Goal: Task Accomplishment & Management: Use online tool/utility

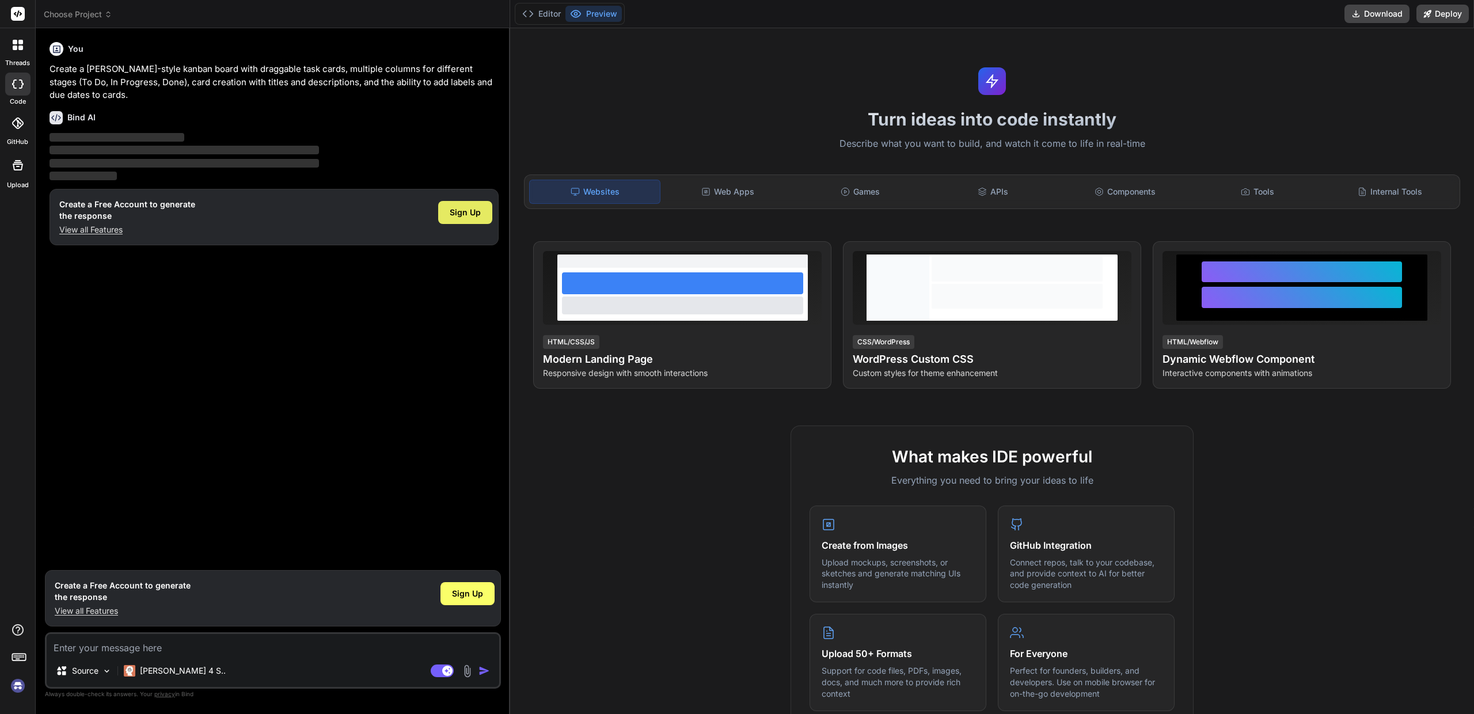
click at [469, 210] on span "Sign Up" at bounding box center [465, 213] width 31 height 12
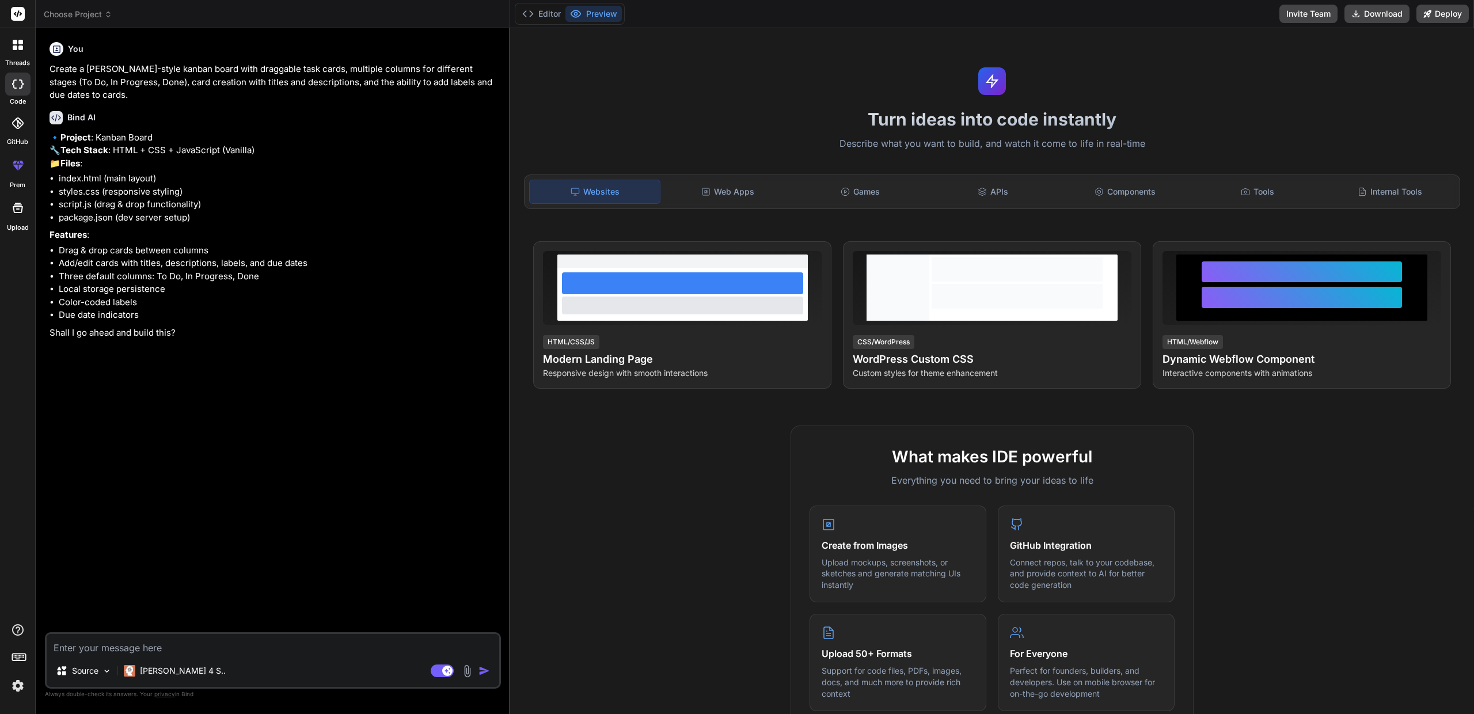
type textarea "x"
click at [117, 650] on textarea at bounding box center [273, 644] width 452 height 21
type textarea "y"
type textarea "x"
type textarea "ye"
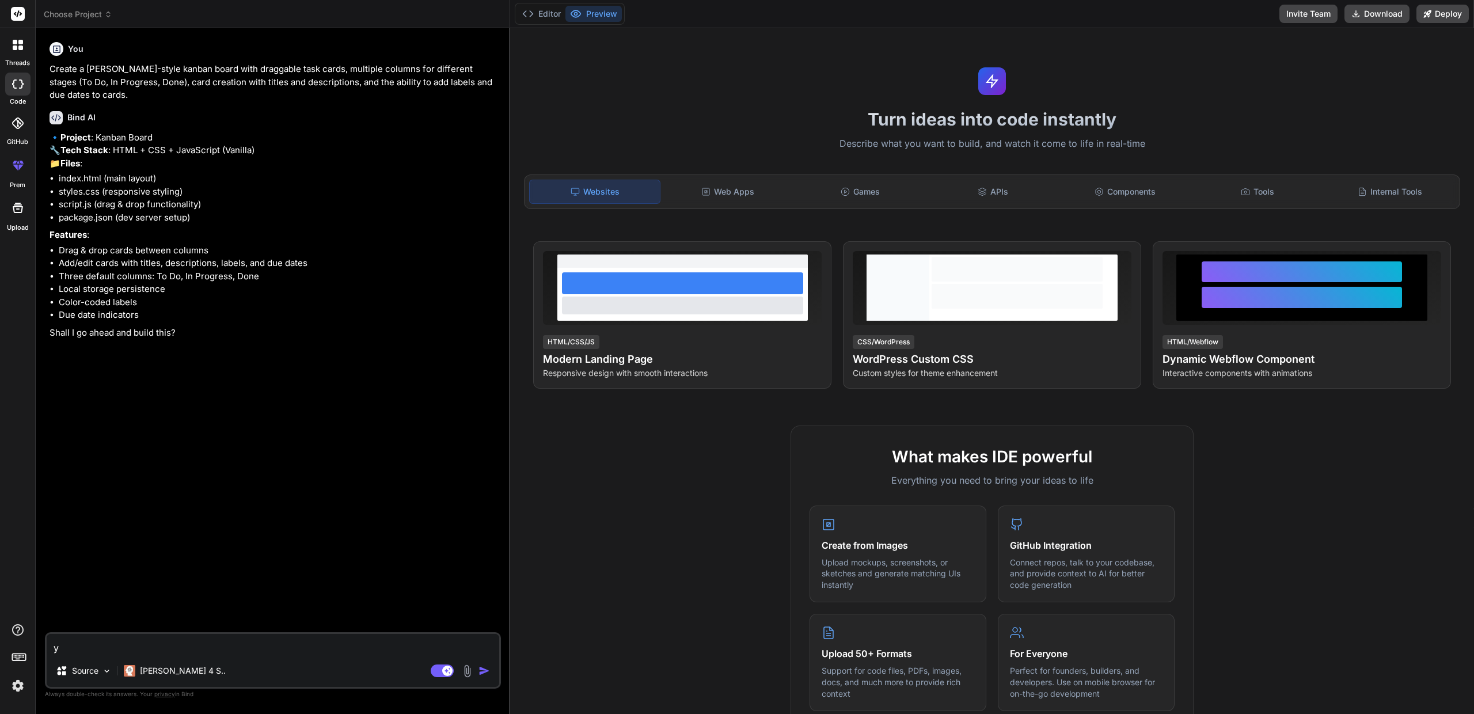
type textarea "x"
type textarea "yes"
type textarea "x"
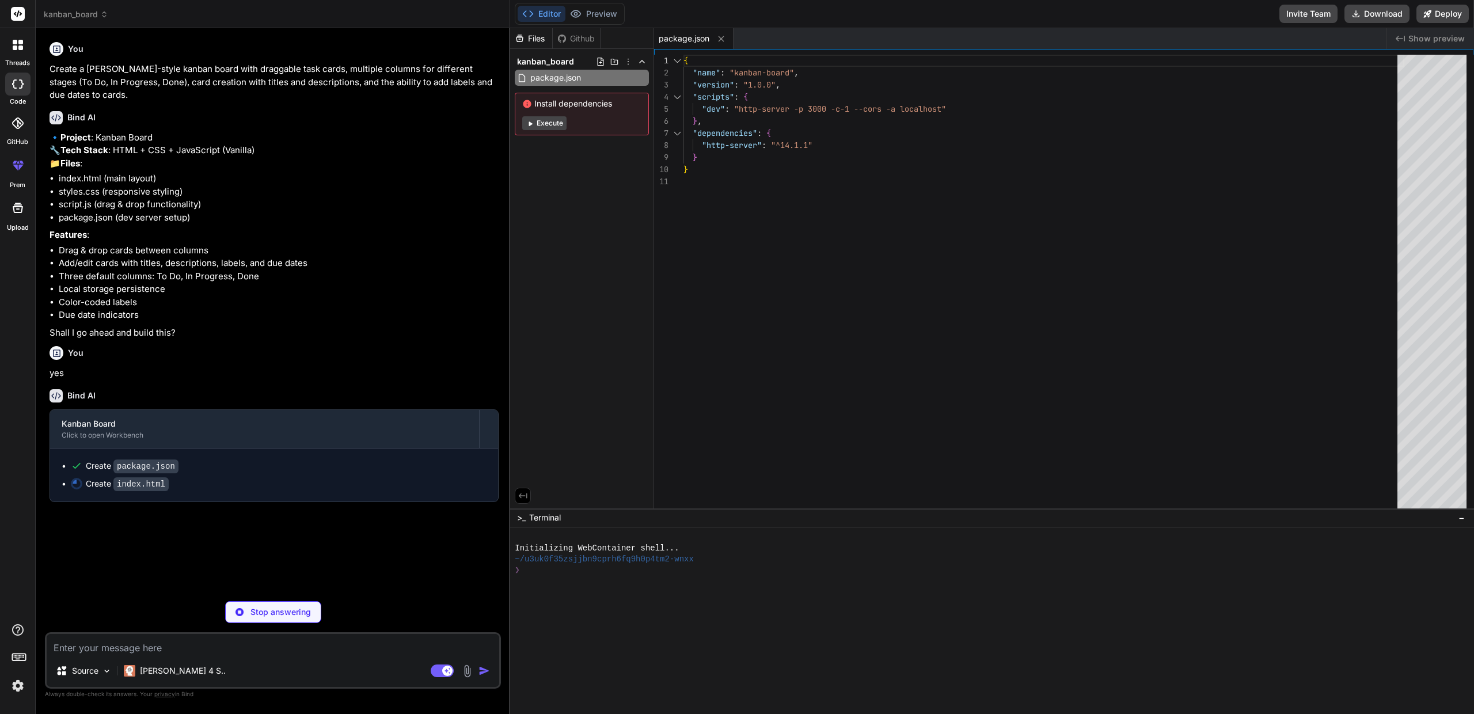
type textarea "x"
type textarea "</div> </form> </div> </div> </div> <script src="script.js"></script> </body> <…"
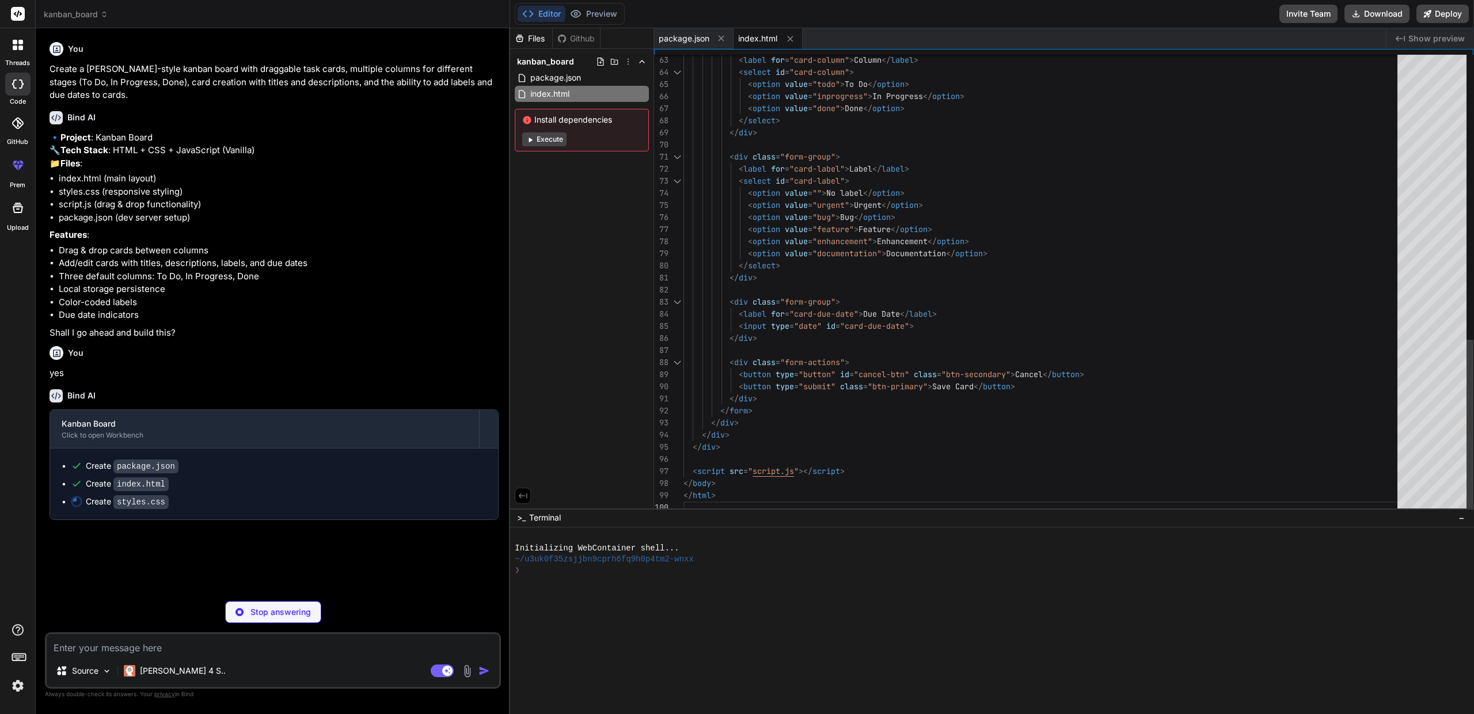
scroll to position [109, 0]
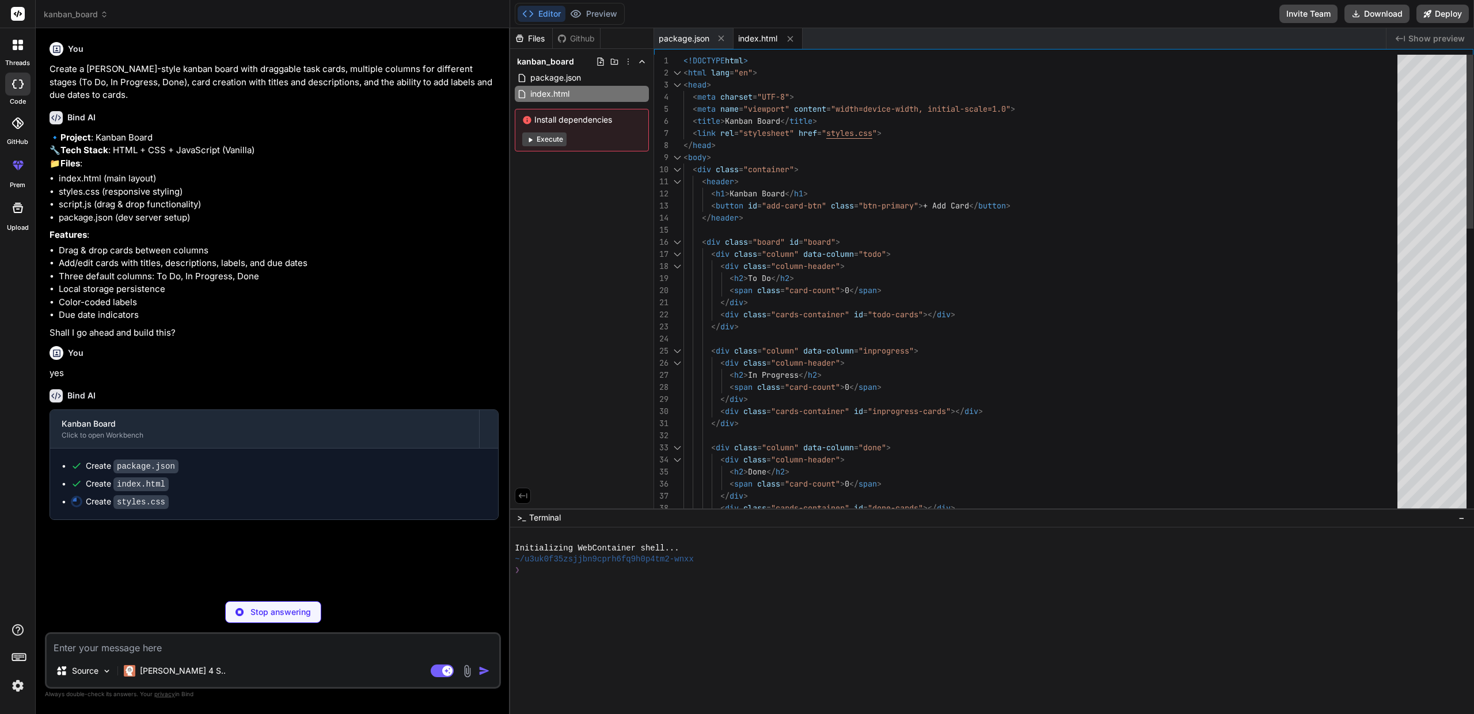
type textarea "x"
type textarea ".modal-body { padding: 20px; } }"
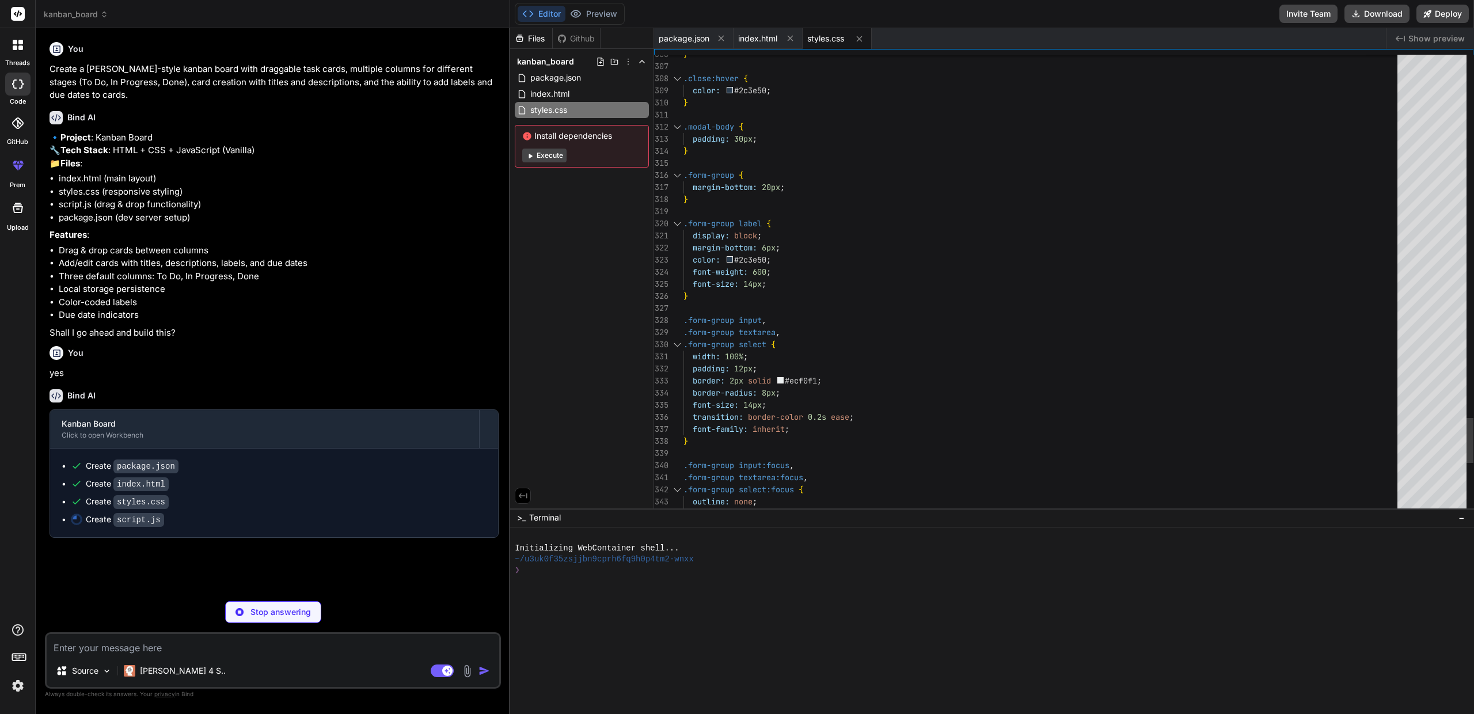
scroll to position [60, 0]
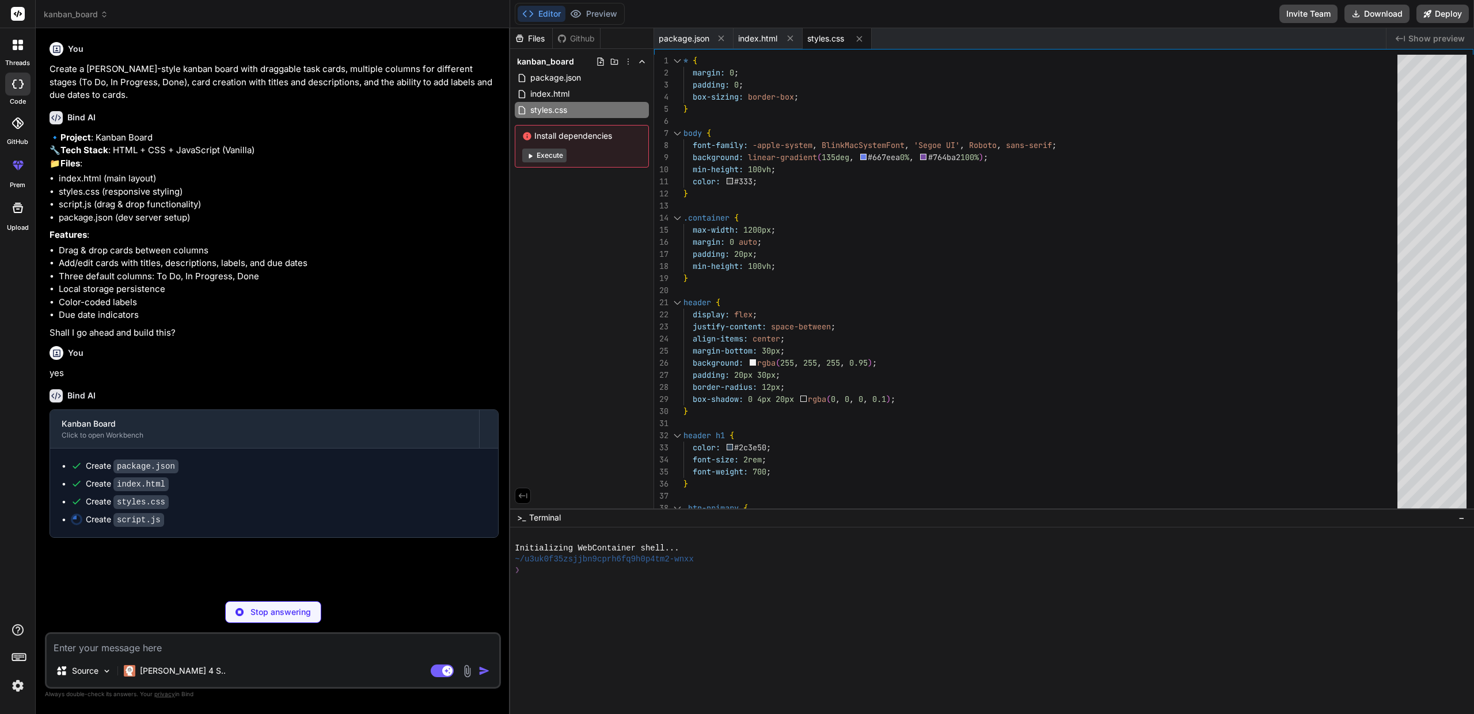
type textarea "x"
type textarea "// Initialize the Kanban board const kanban = new KanbanBoard();"
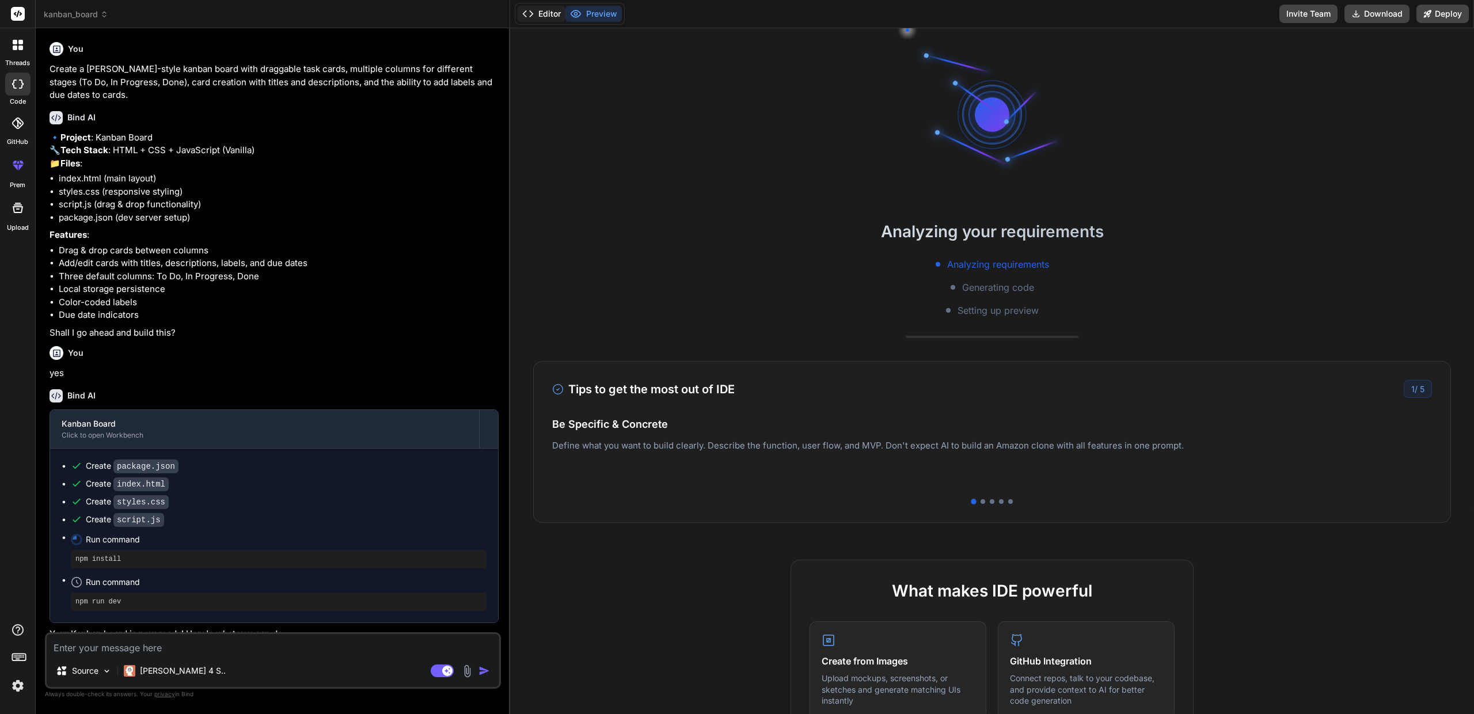
type textarea "x"
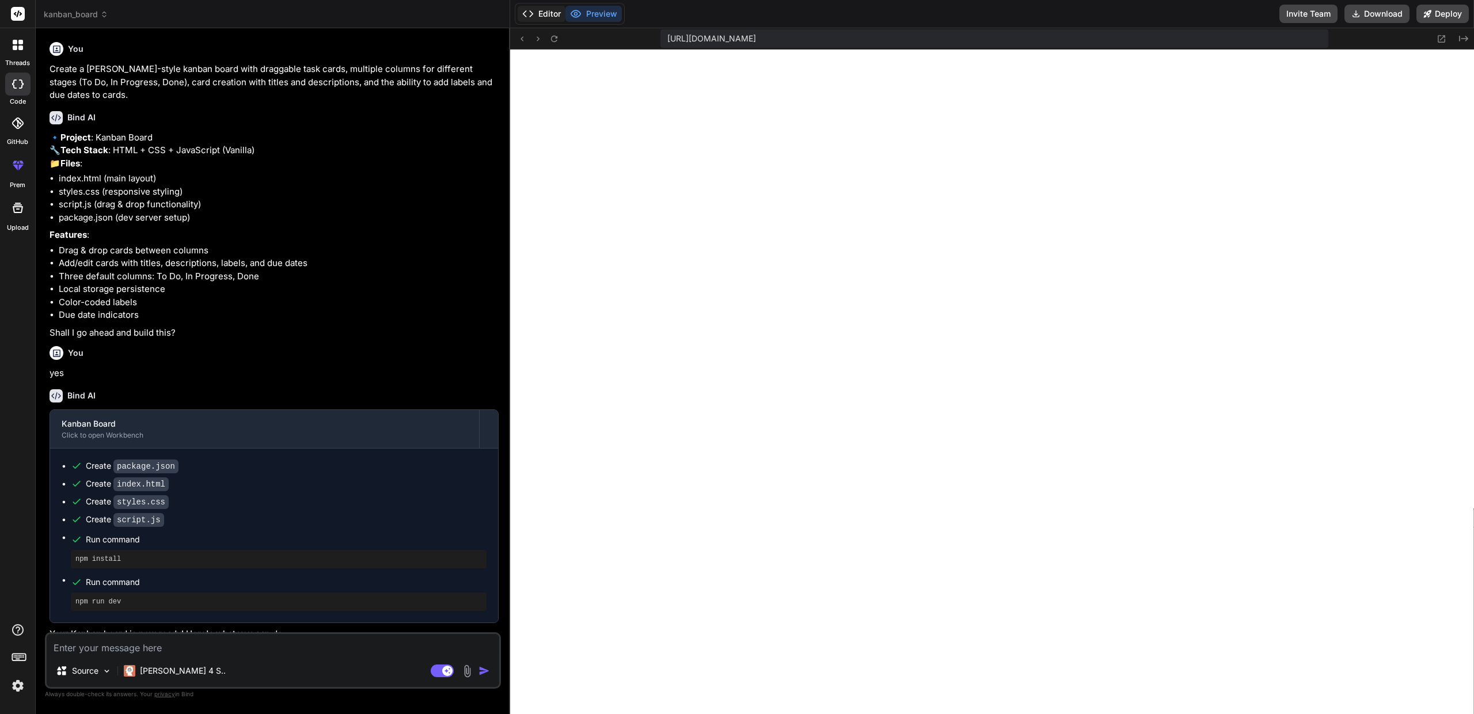
scroll to position [448, 0]
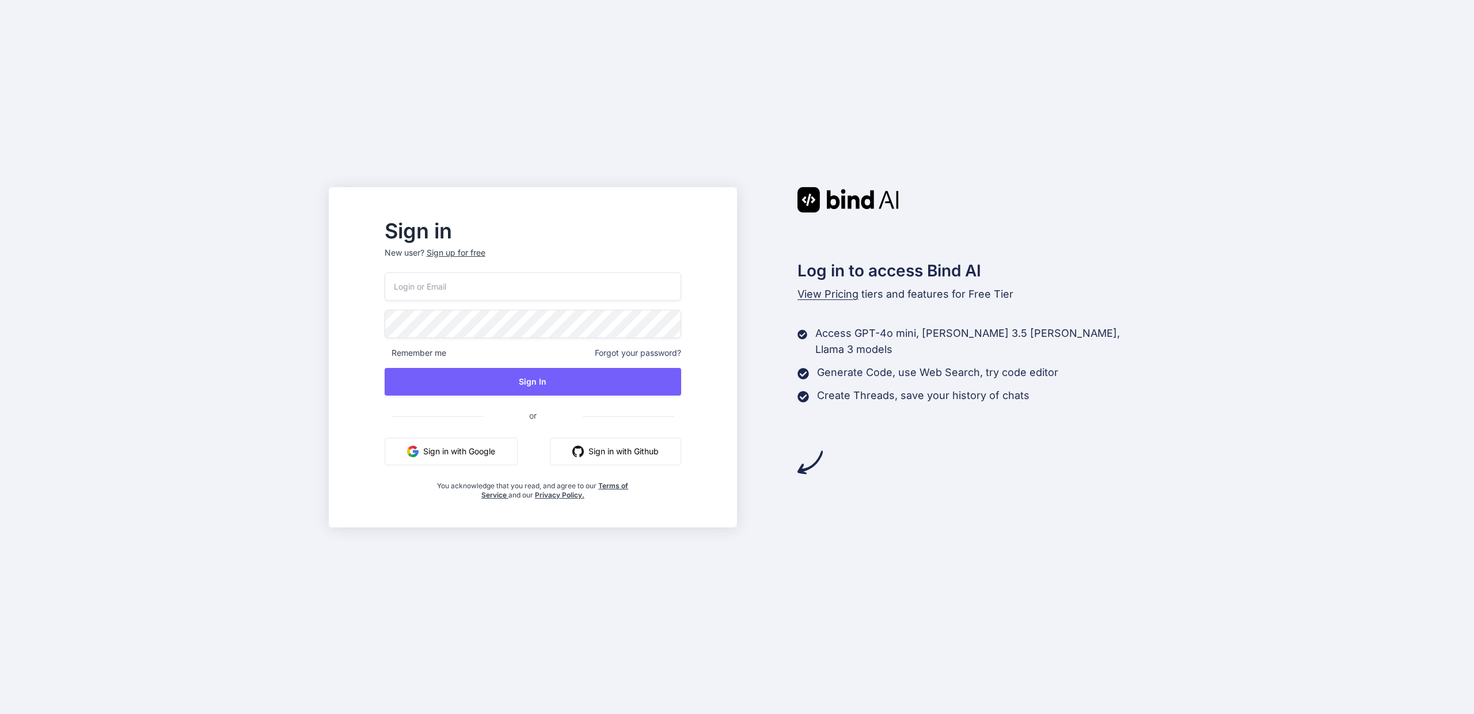
click at [463, 460] on button "Sign in with Google" at bounding box center [451, 451] width 133 height 28
